Goal: Find specific page/section: Find specific page/section

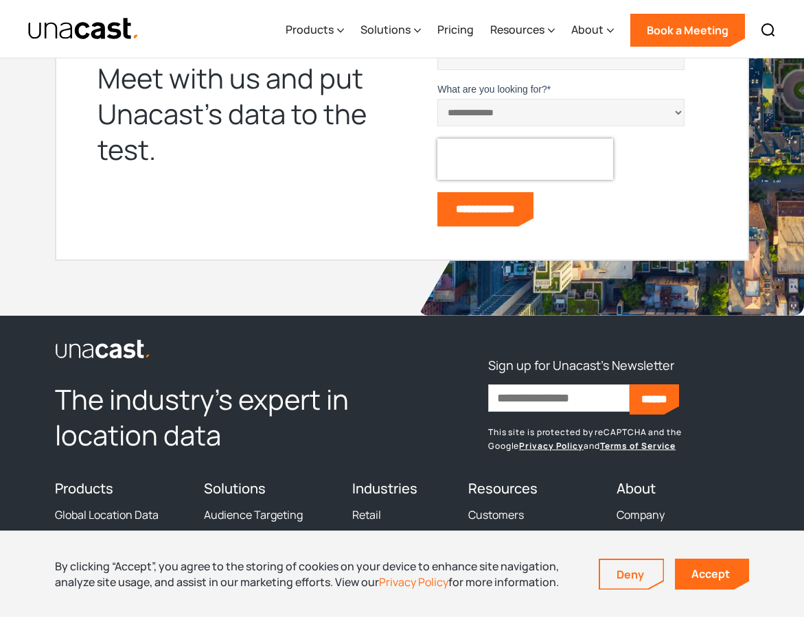
scroll to position [4899, 0]
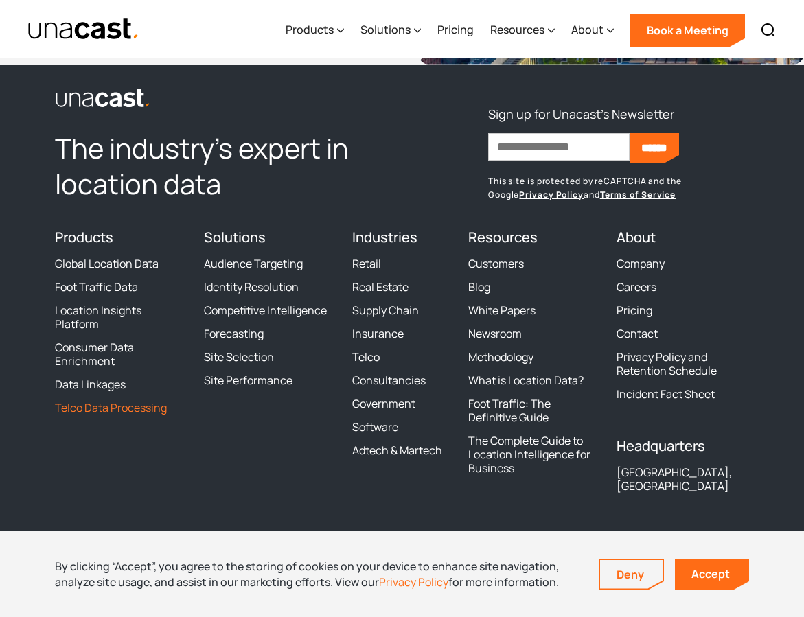
click at [107, 410] on link "Telco Data Processing" at bounding box center [111, 408] width 112 height 14
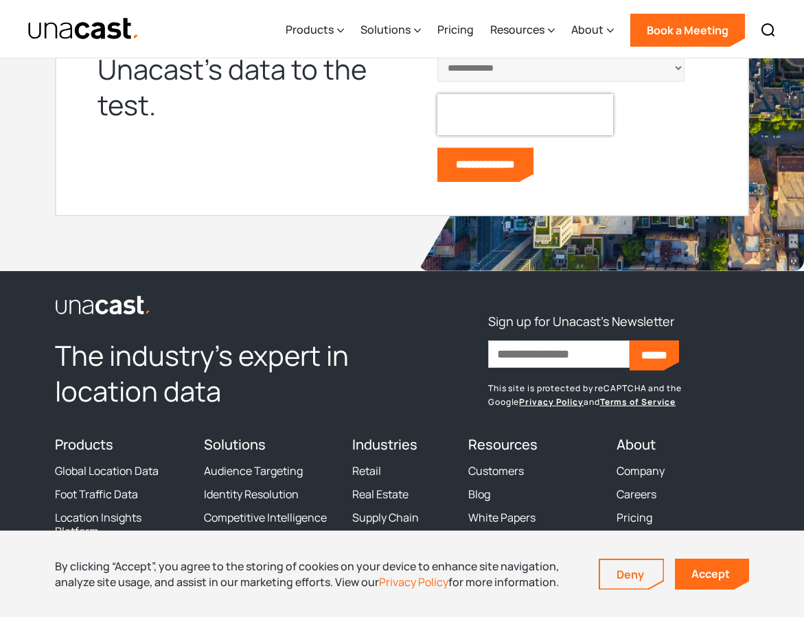
scroll to position [3974, 0]
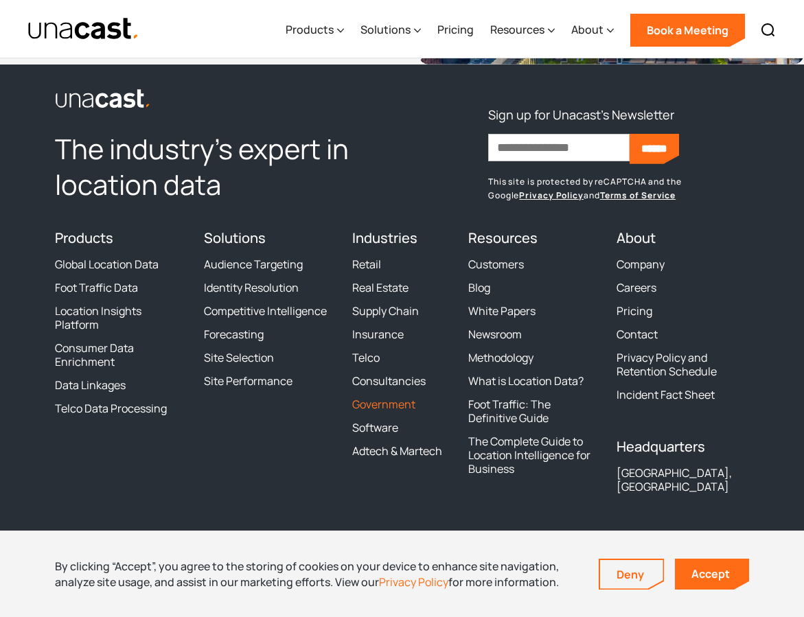
click at [371, 401] on link "Government" at bounding box center [383, 404] width 63 height 14
